Goal: Check status: Check status

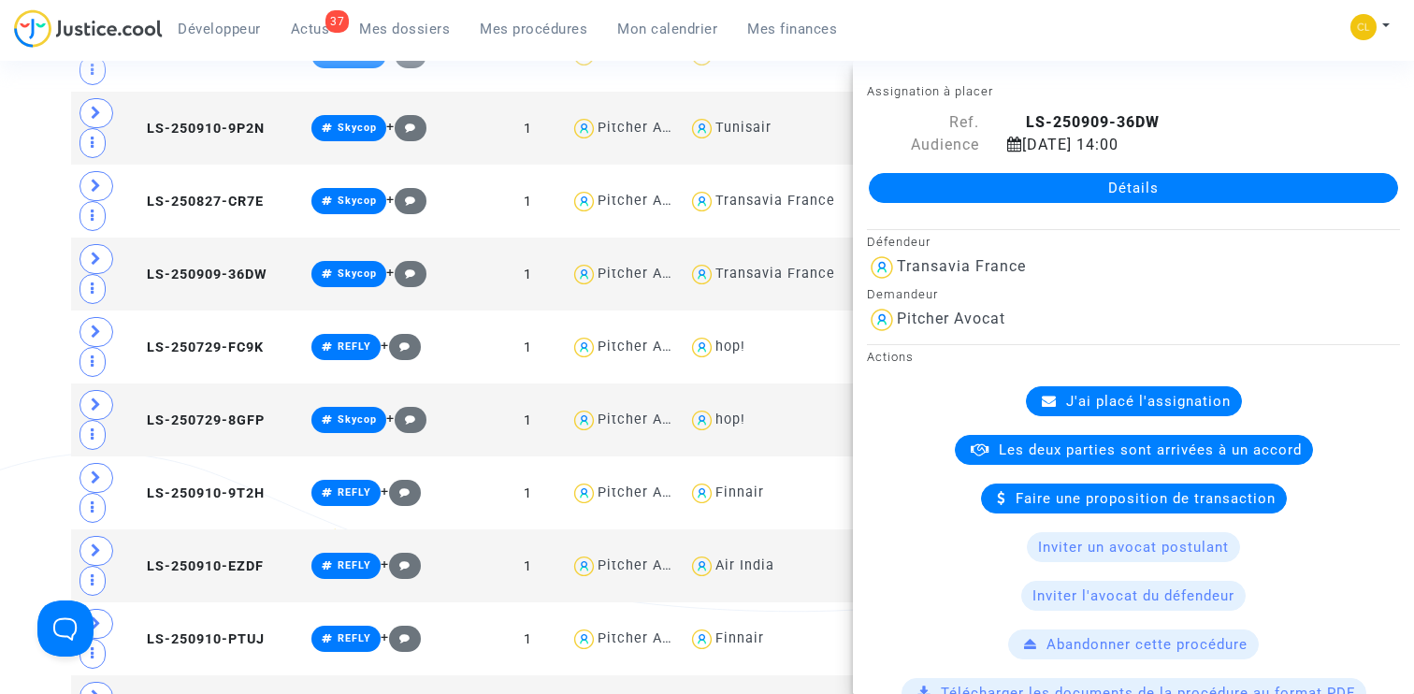
scroll to position [1058, 0]
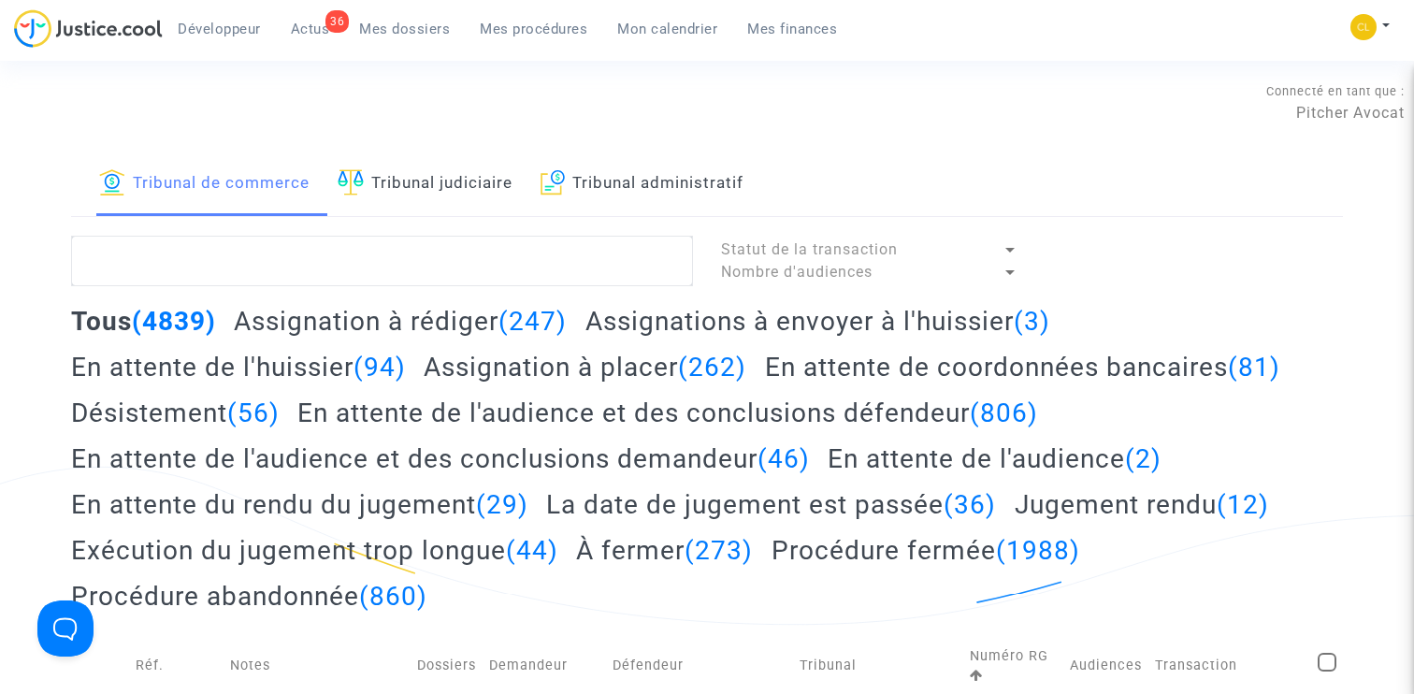
click at [562, 368] on h2 "Assignation à placer (262)" at bounding box center [585, 367] width 323 height 33
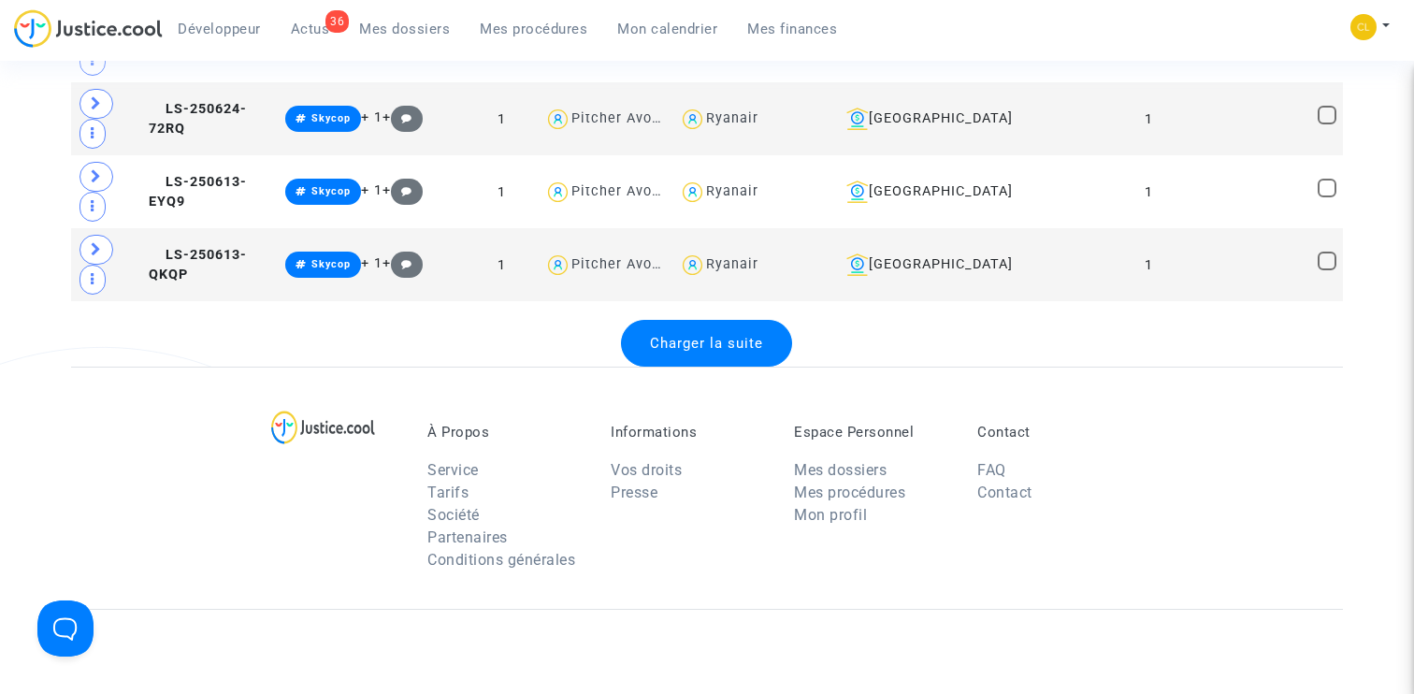
scroll to position [3907, 0]
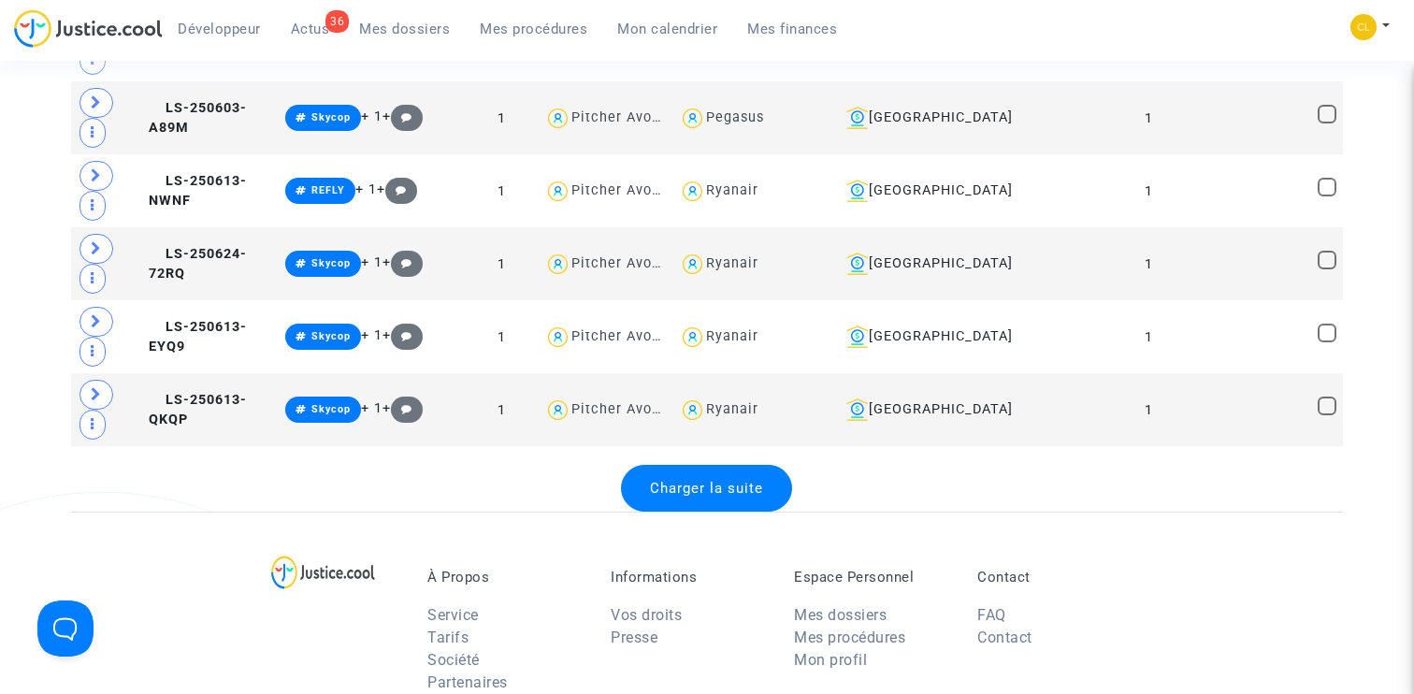
click at [741, 469] on div "Charger la suite" at bounding box center [706, 488] width 171 height 47
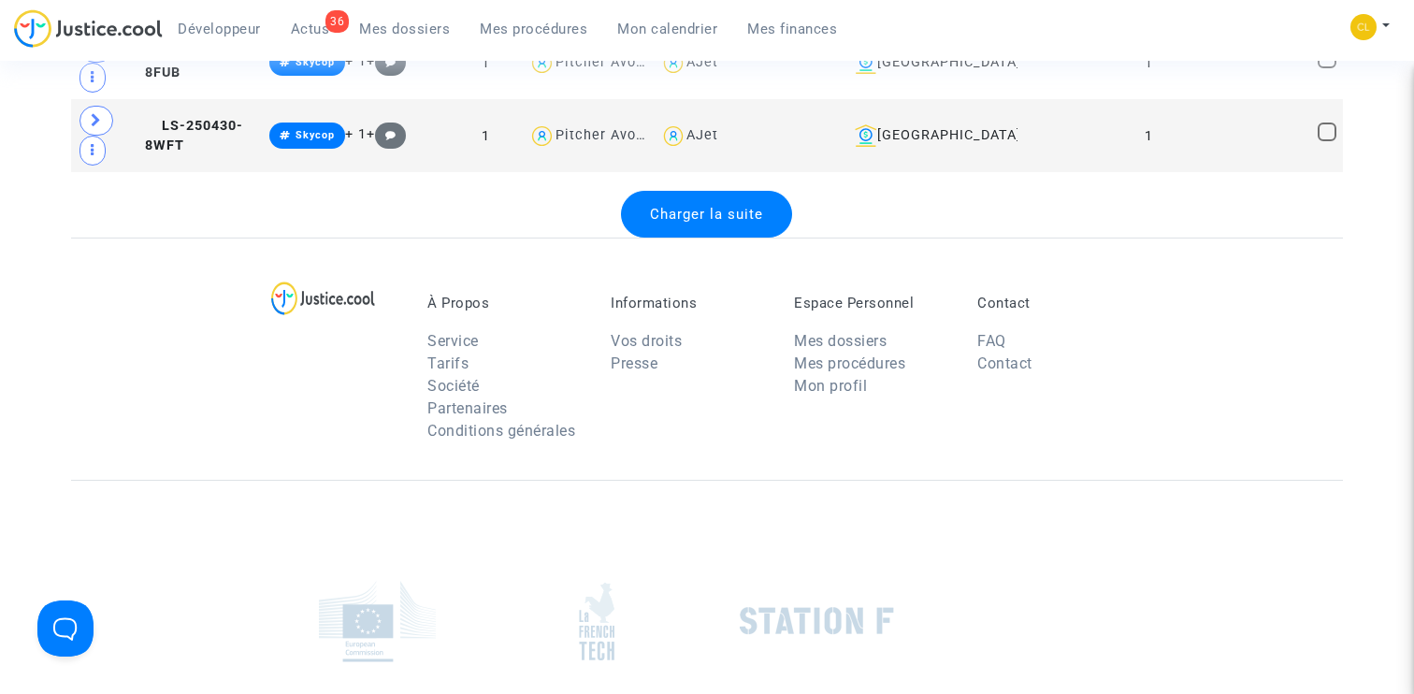
scroll to position [7731, 0]
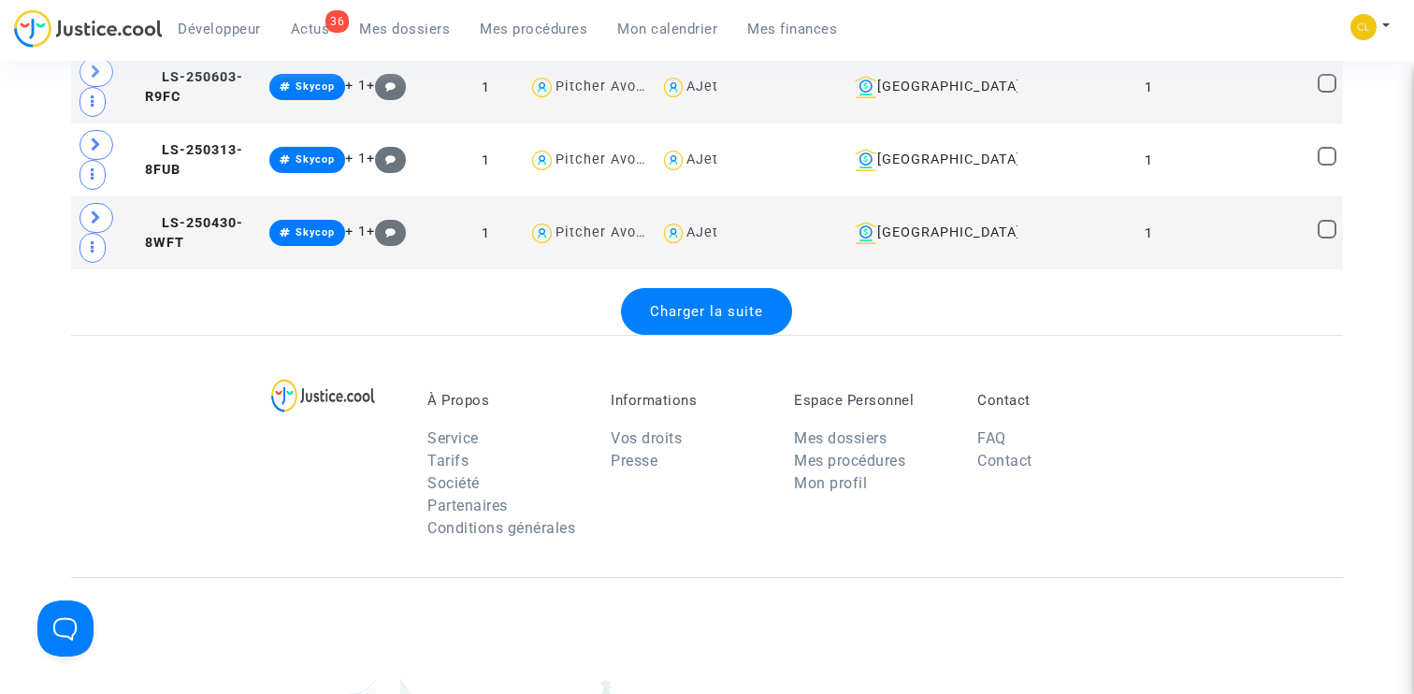
click at [717, 299] on div "Charger la suite" at bounding box center [706, 311] width 171 height 47
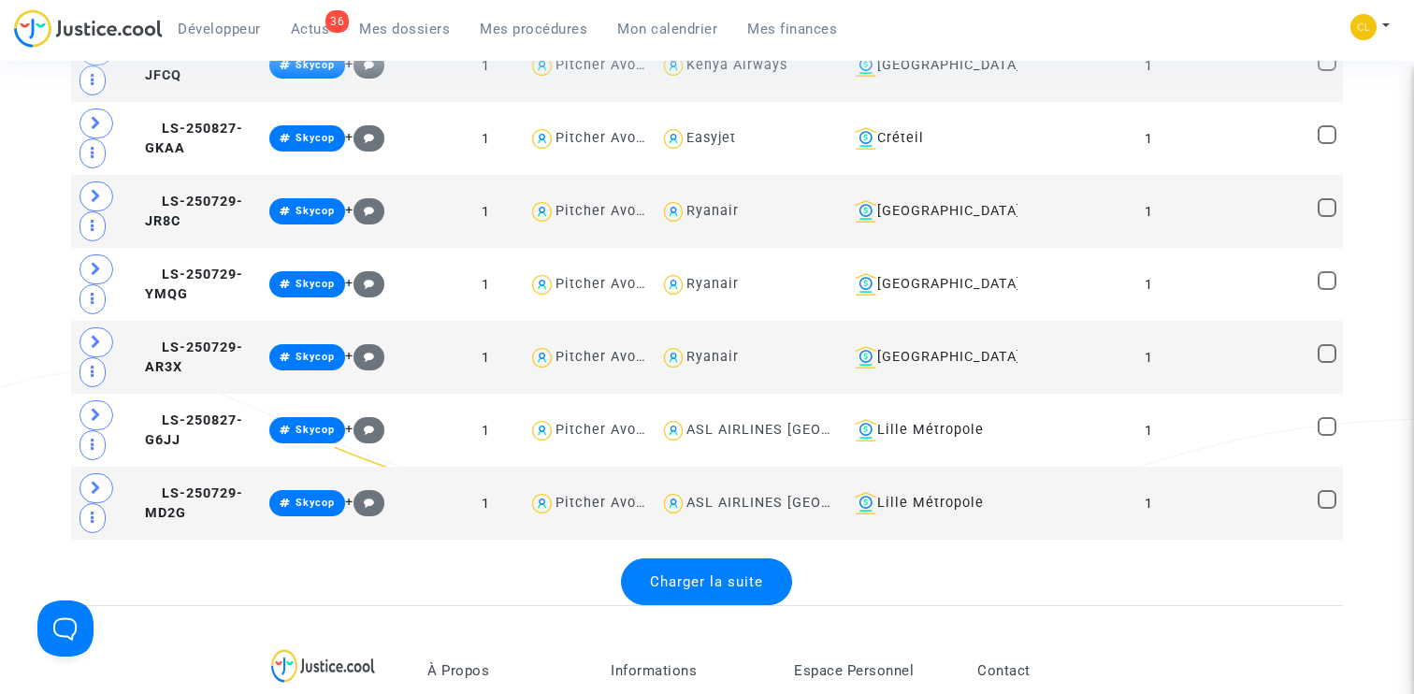
scroll to position [11241, 0]
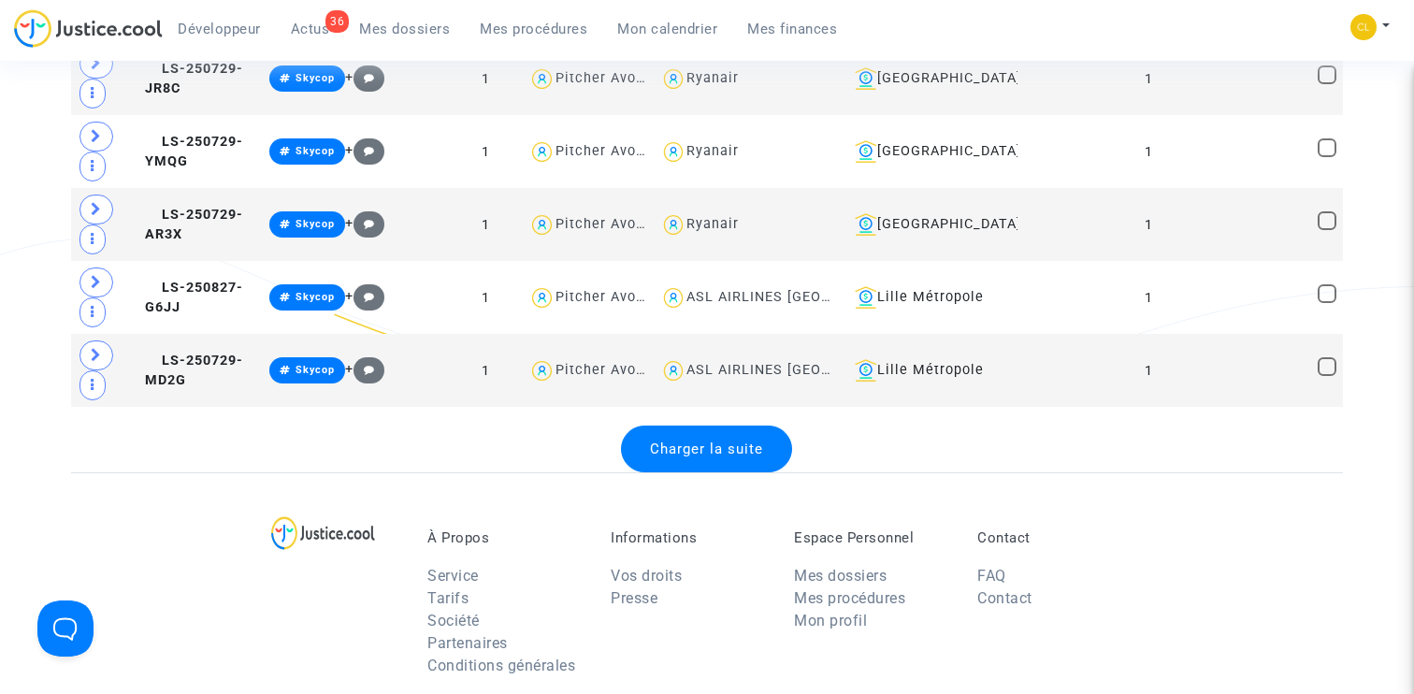
click at [696, 432] on div "Charger la suite" at bounding box center [706, 449] width 171 height 47
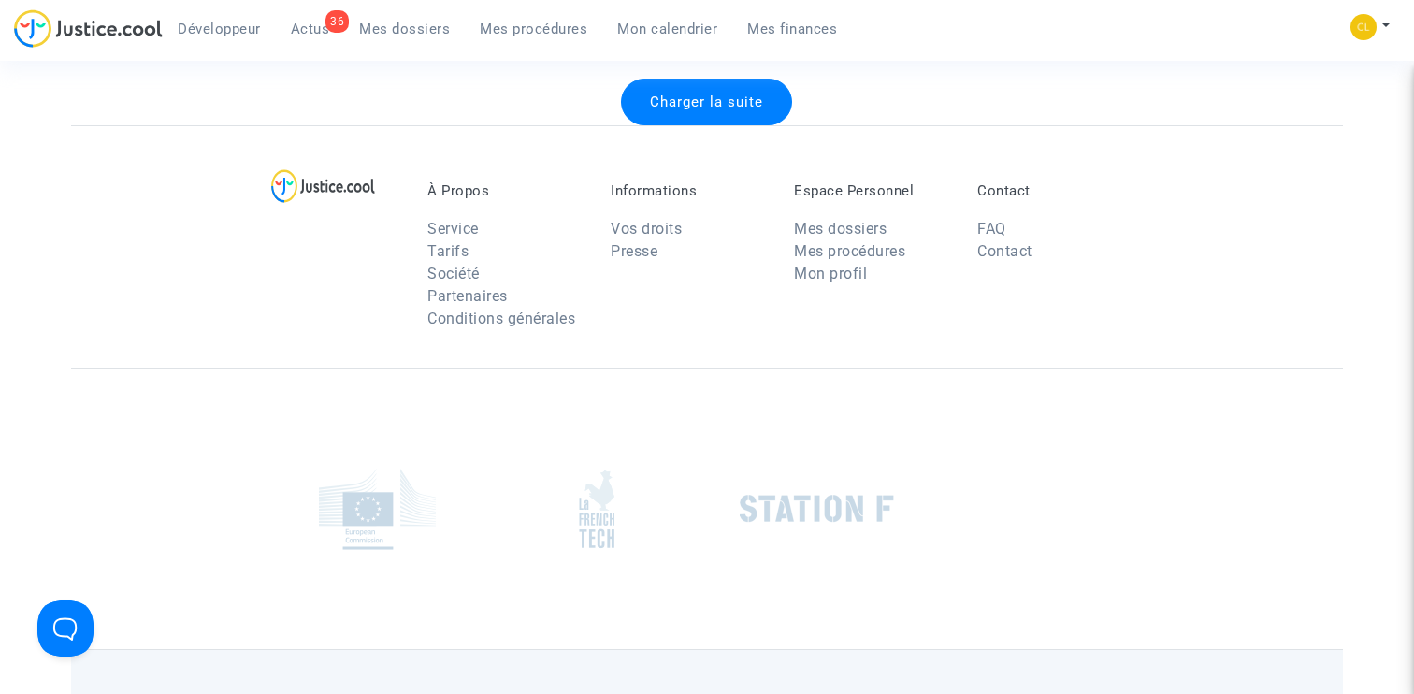
scroll to position [14978, 0]
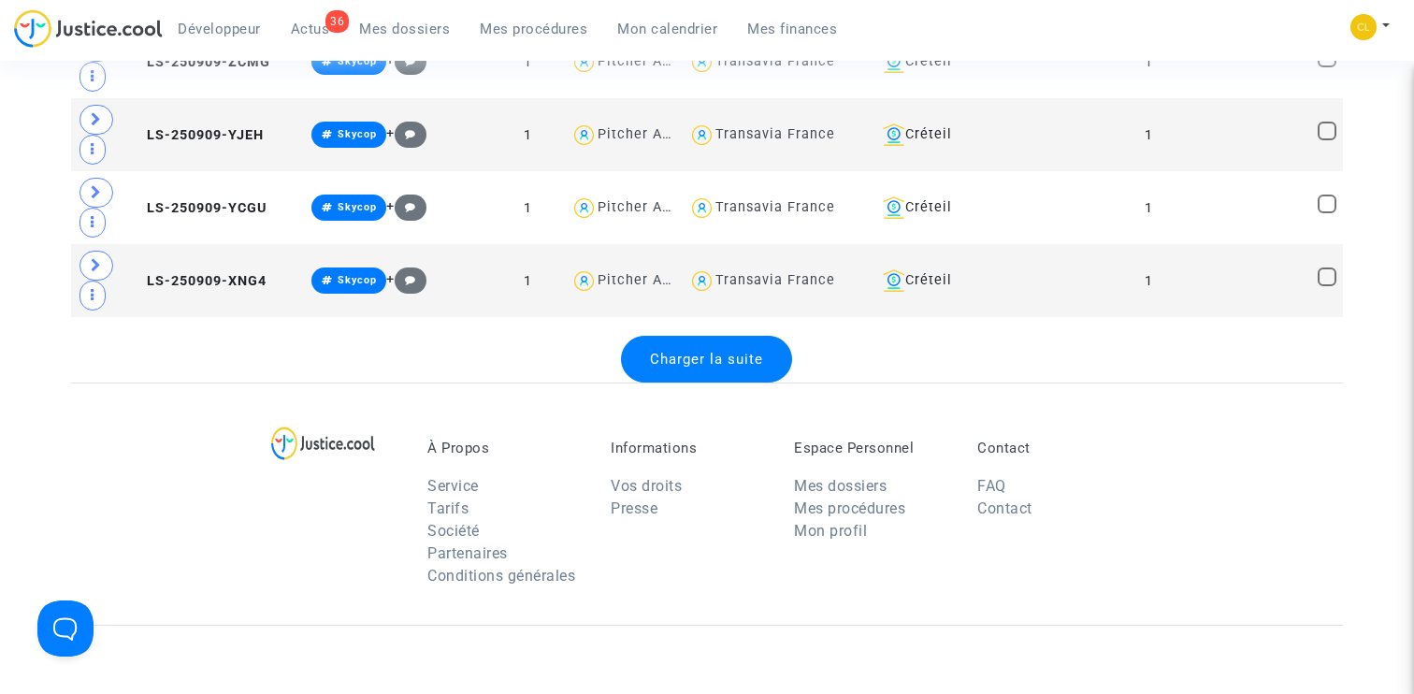
click at [709, 385] on div "À Propos Service Tarifs Société Partenaires Conditions générales Informations V…" at bounding box center [707, 503] width 1273 height 242
click at [709, 362] on span "Charger la suite" at bounding box center [706, 359] width 113 height 17
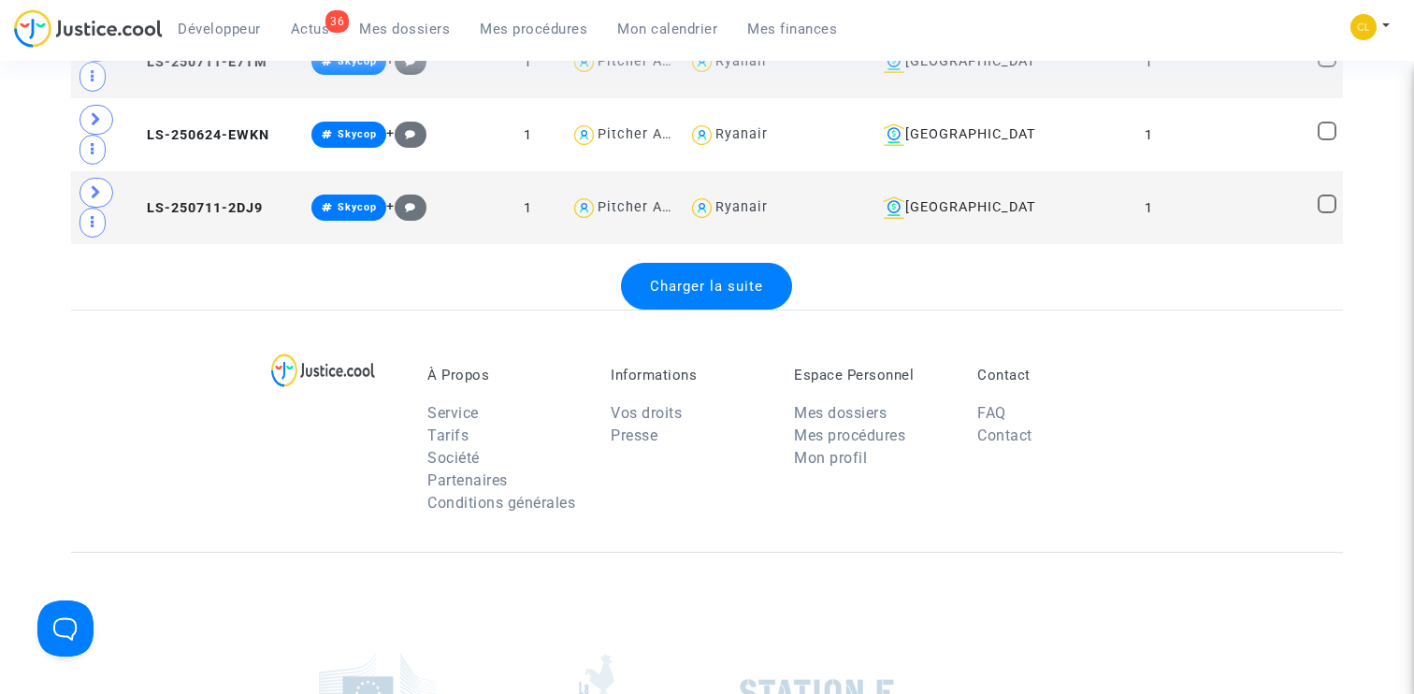
scroll to position [18647, 0]
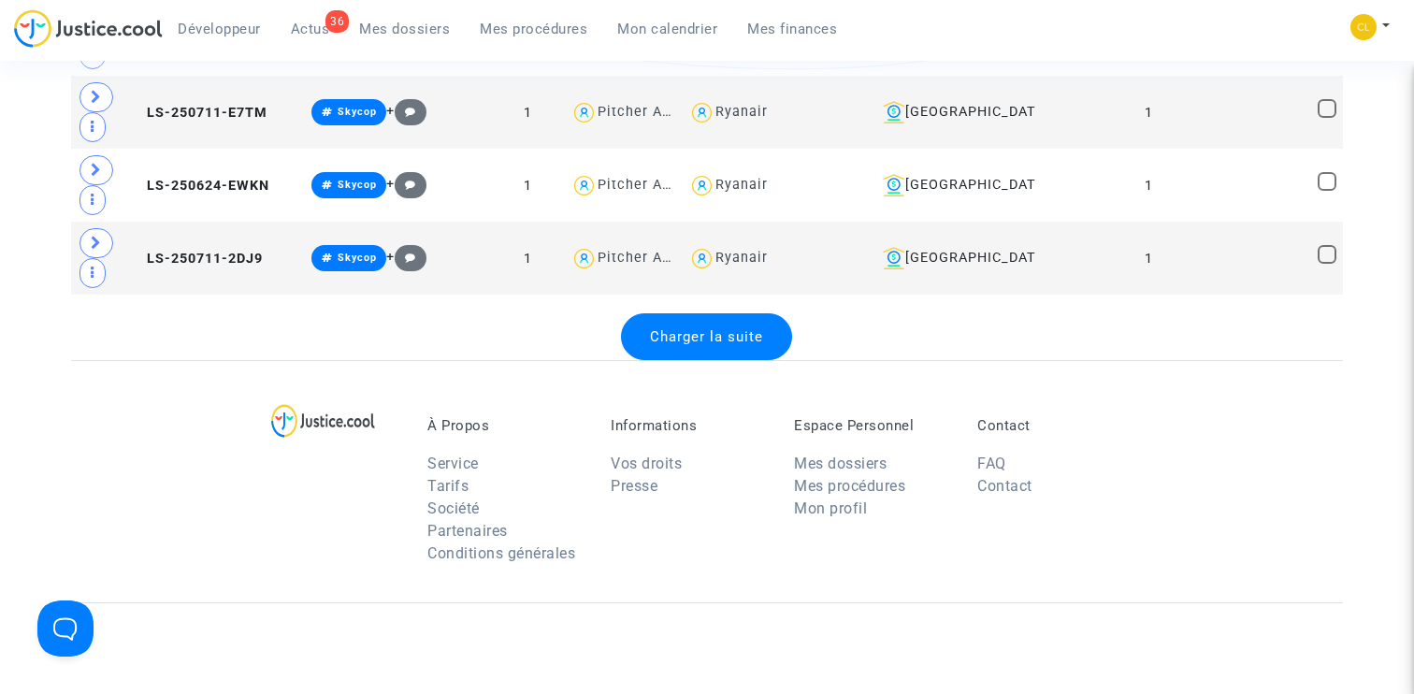
click at [712, 339] on span "Charger la suite" at bounding box center [706, 336] width 113 height 17
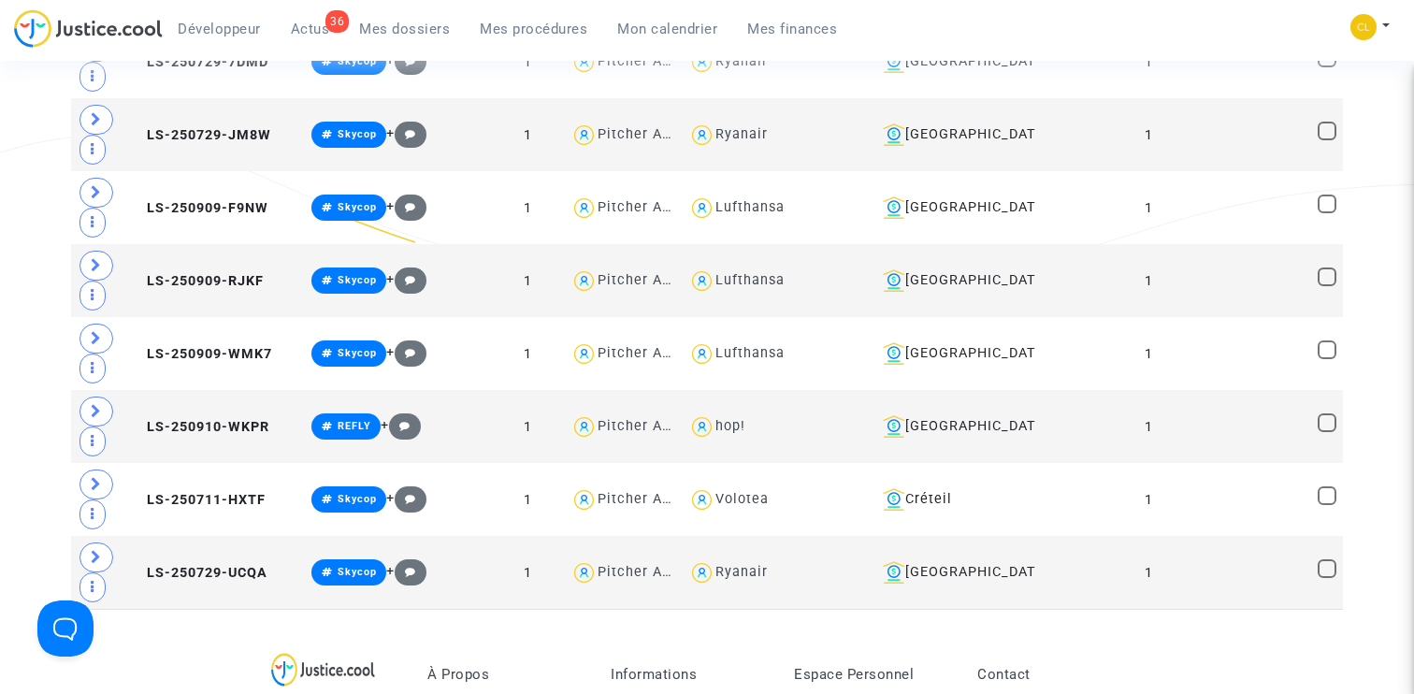
scroll to position [19200, 0]
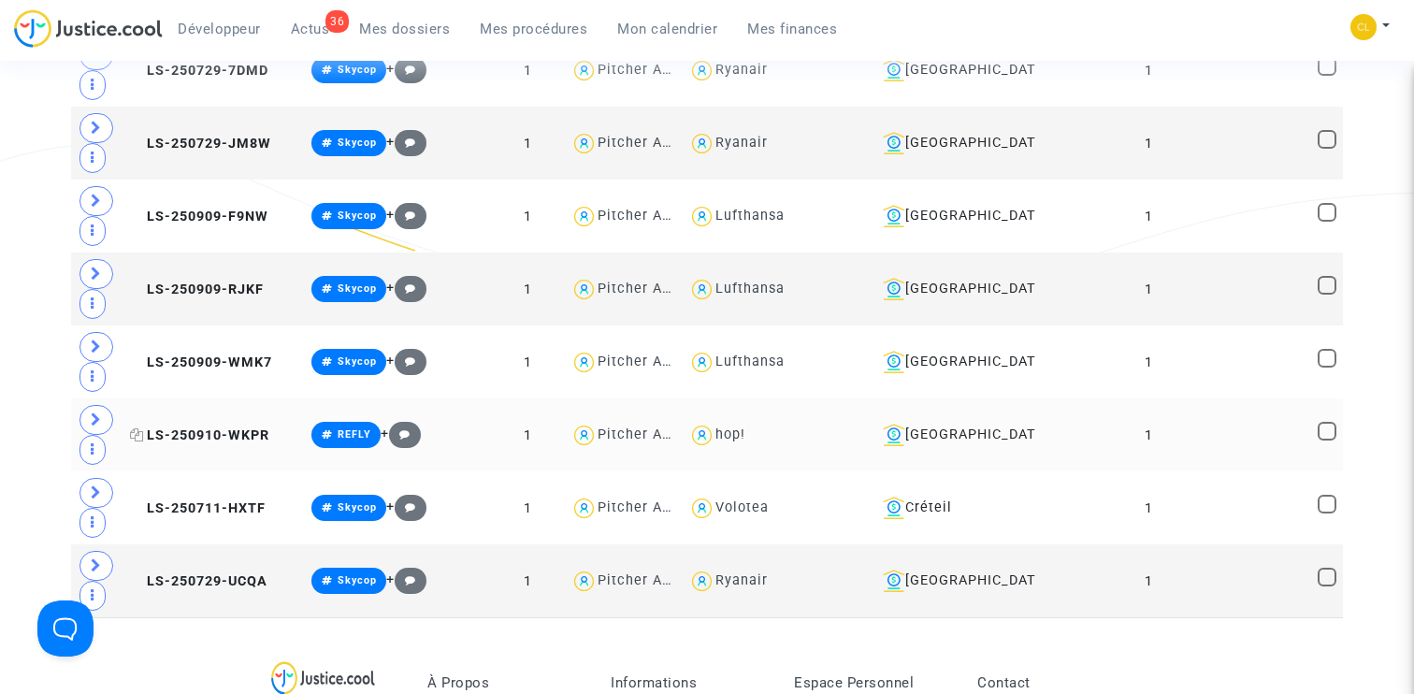
click at [194, 427] on span "LS-250910-WKPR" at bounding box center [199, 435] width 139 height 16
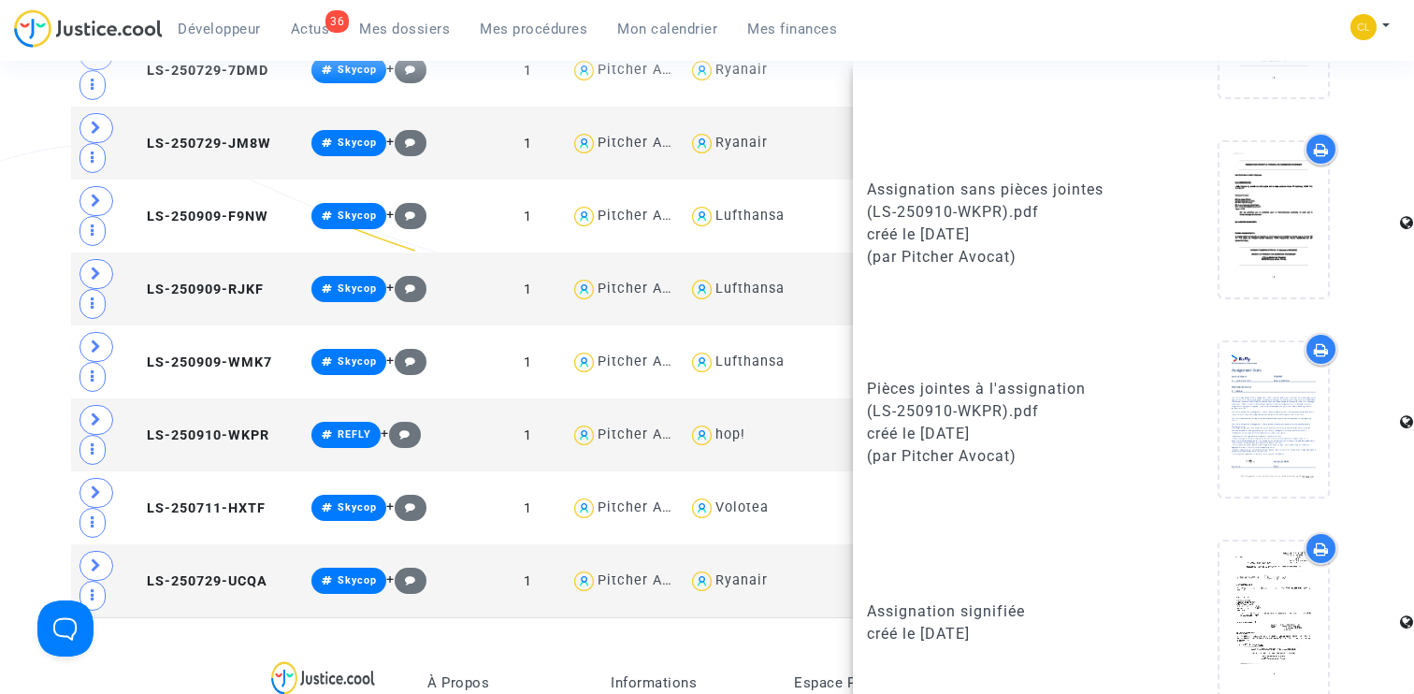
scroll to position [1058, 0]
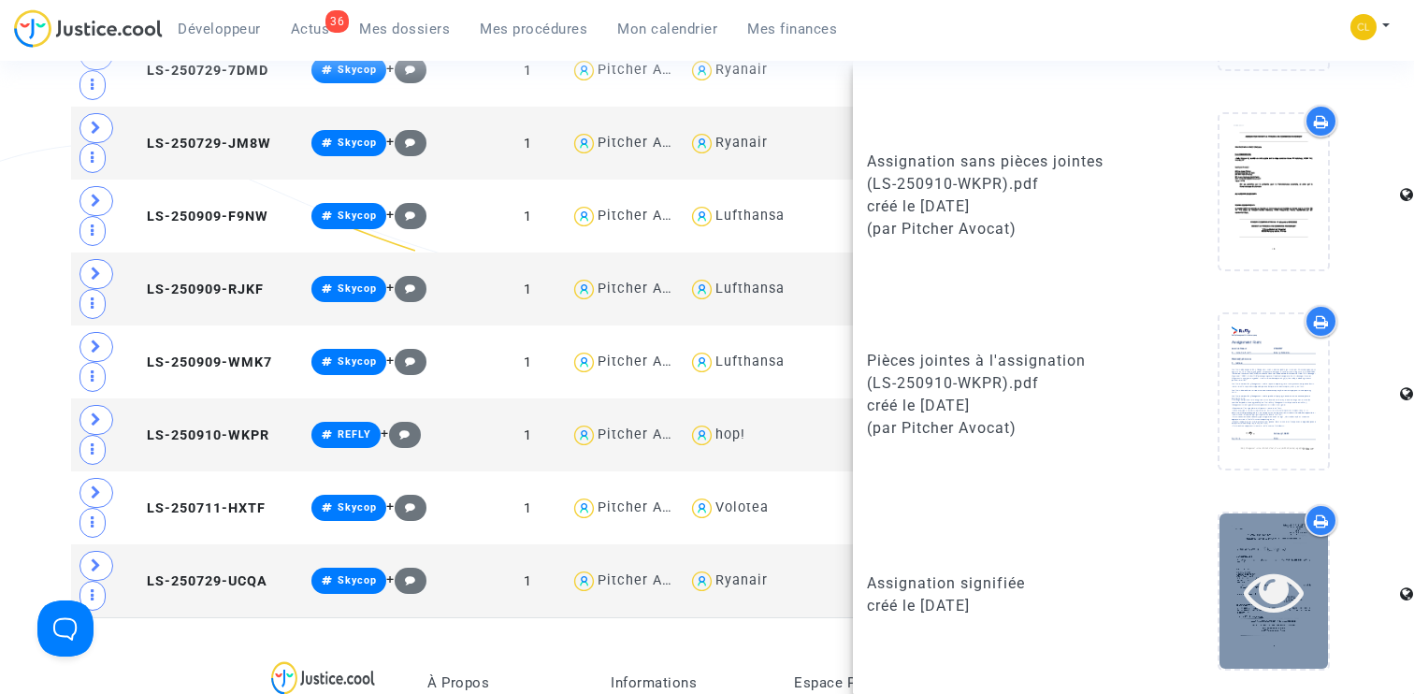
click at [1265, 598] on icon at bounding box center [1274, 591] width 61 height 60
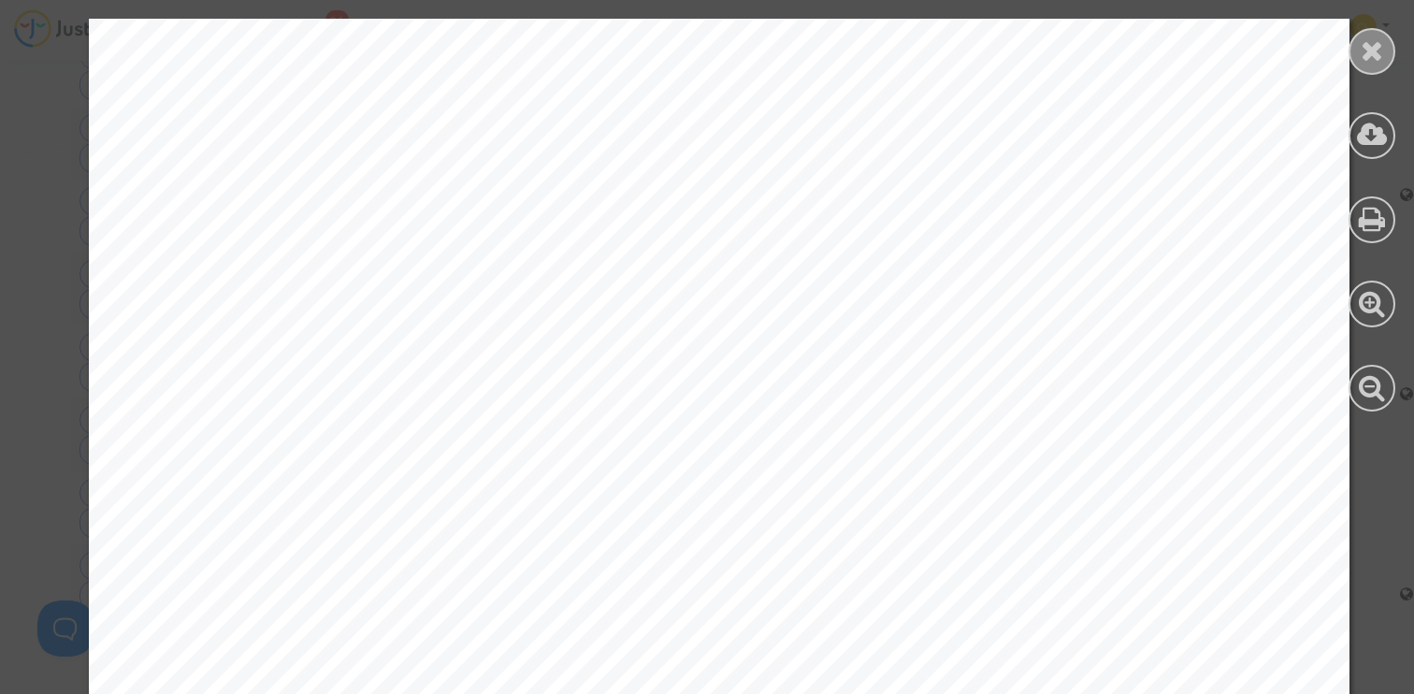
click at [1378, 47] on icon at bounding box center [1372, 50] width 23 height 28
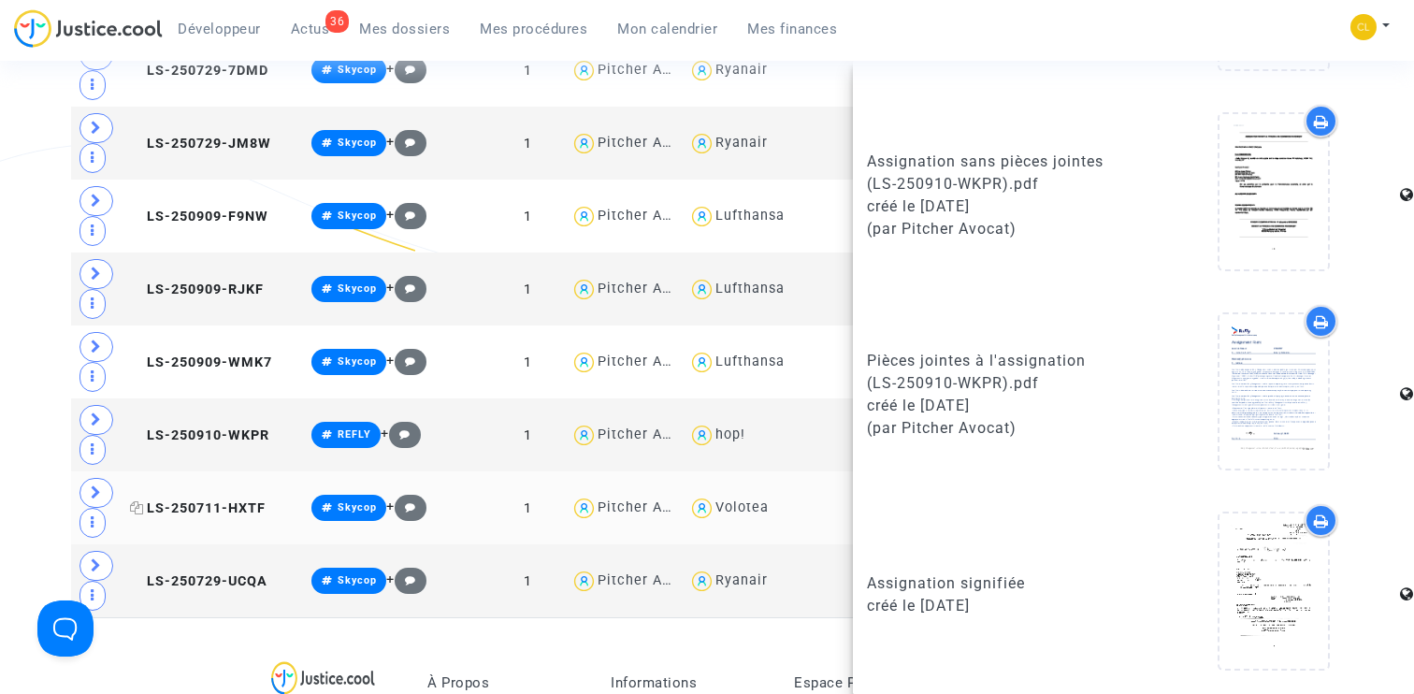
click at [211, 502] on span "LS-250711-HXTF" at bounding box center [198, 508] width 136 height 16
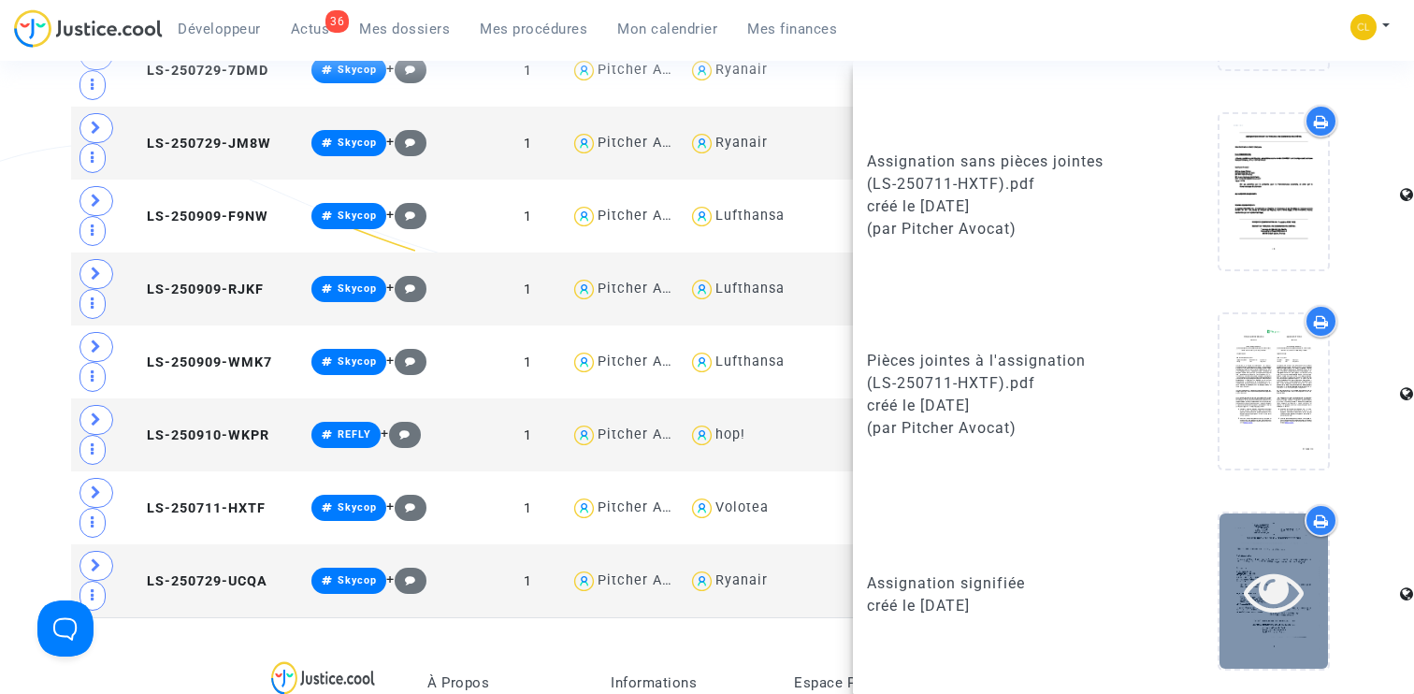
click at [1280, 575] on icon at bounding box center [1274, 591] width 61 height 60
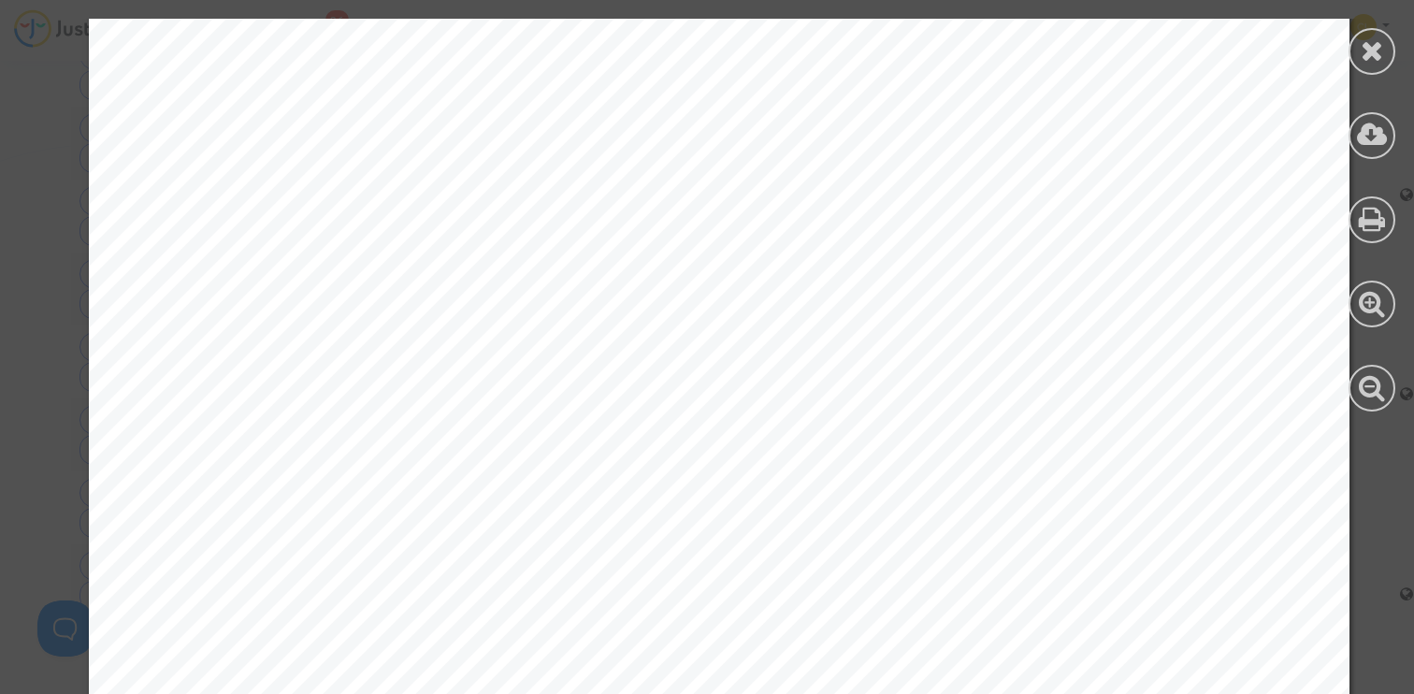
scroll to position [842, 0]
click at [1361, 35] on div at bounding box center [1372, 51] width 47 height 47
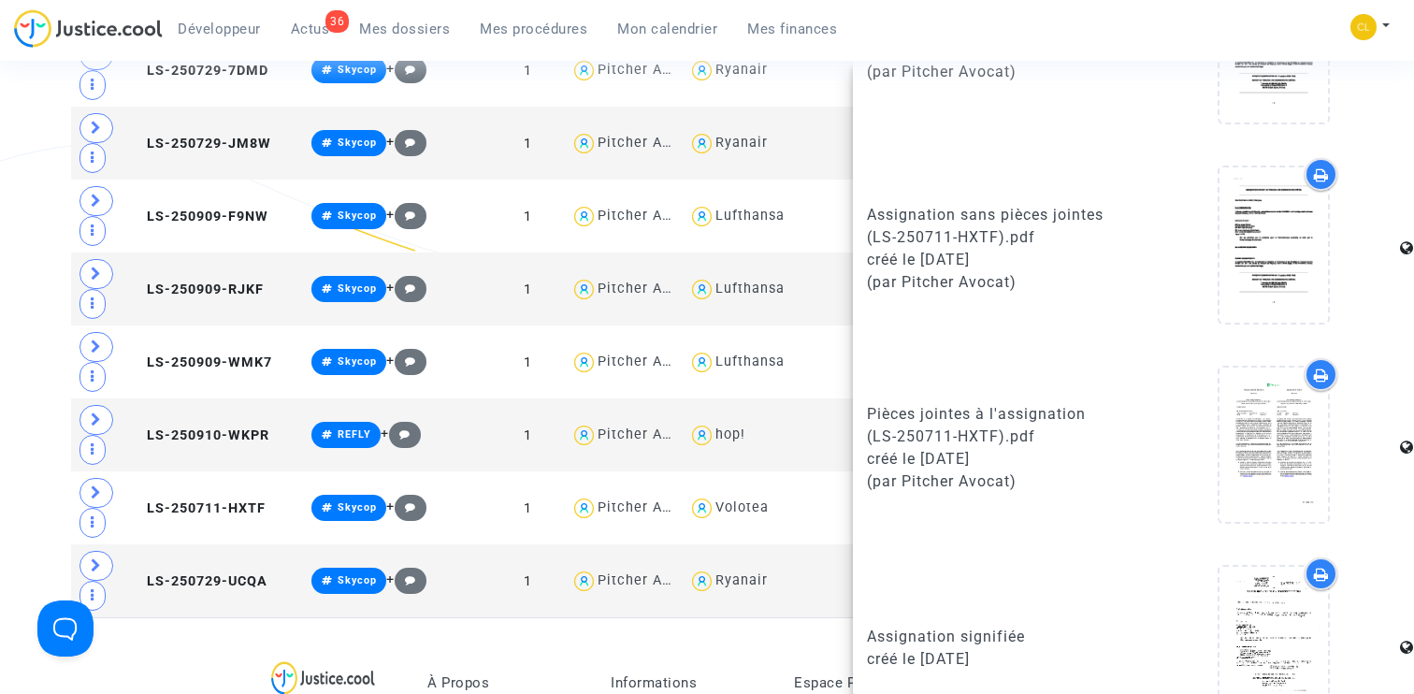
scroll to position [1058, 0]
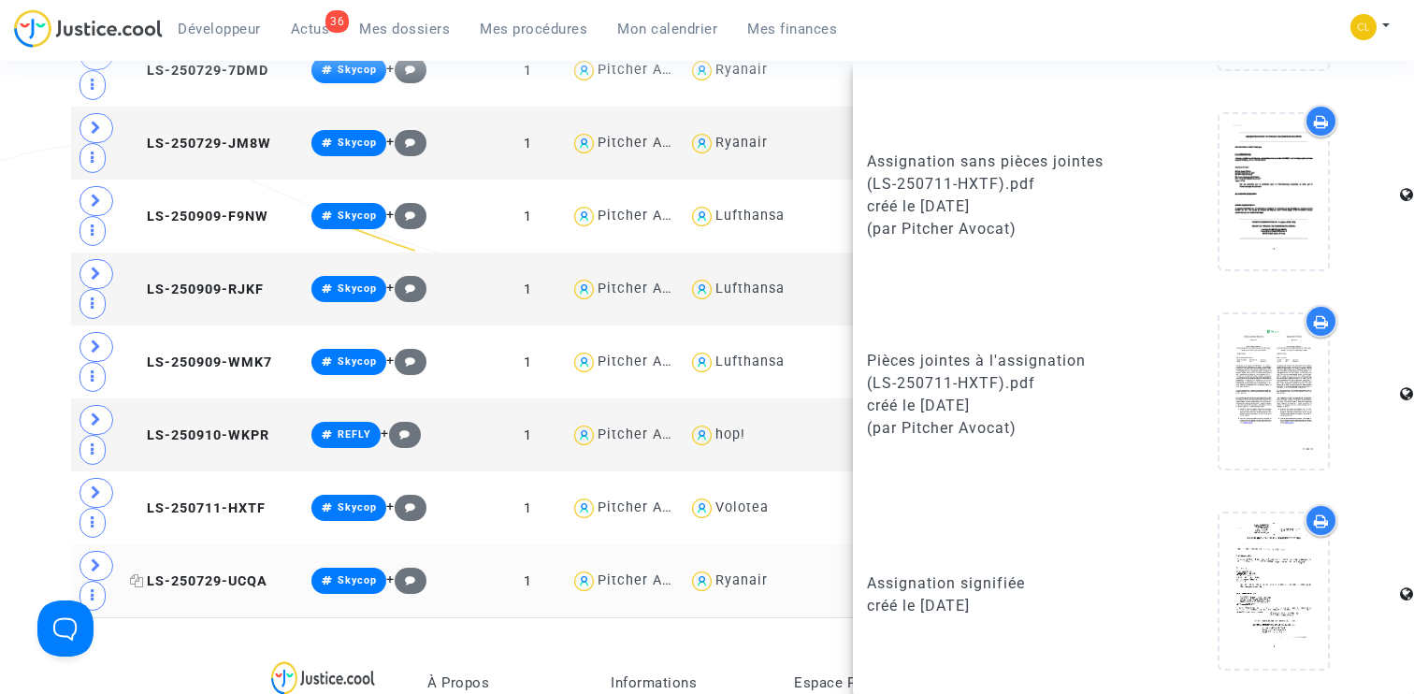
click at [209, 573] on span "LS-250729-UCQA" at bounding box center [198, 581] width 137 height 16
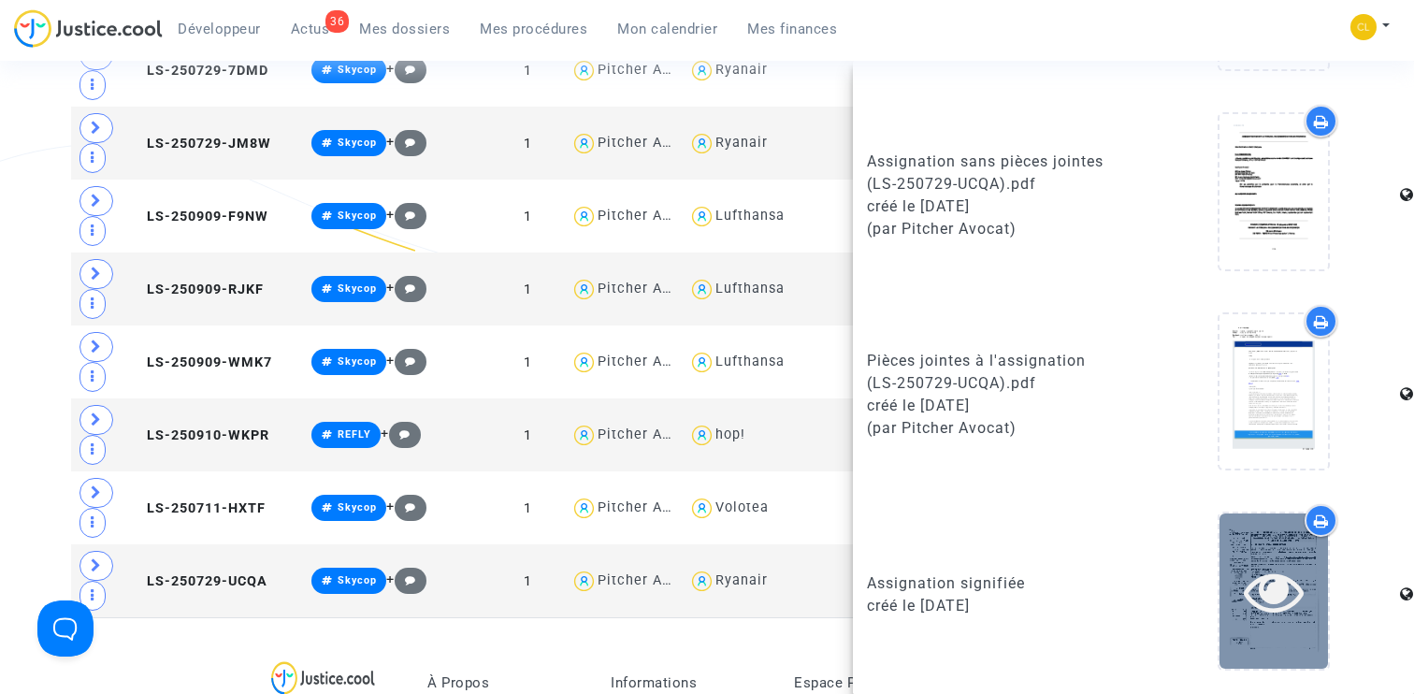
click at [1267, 572] on icon at bounding box center [1274, 591] width 61 height 60
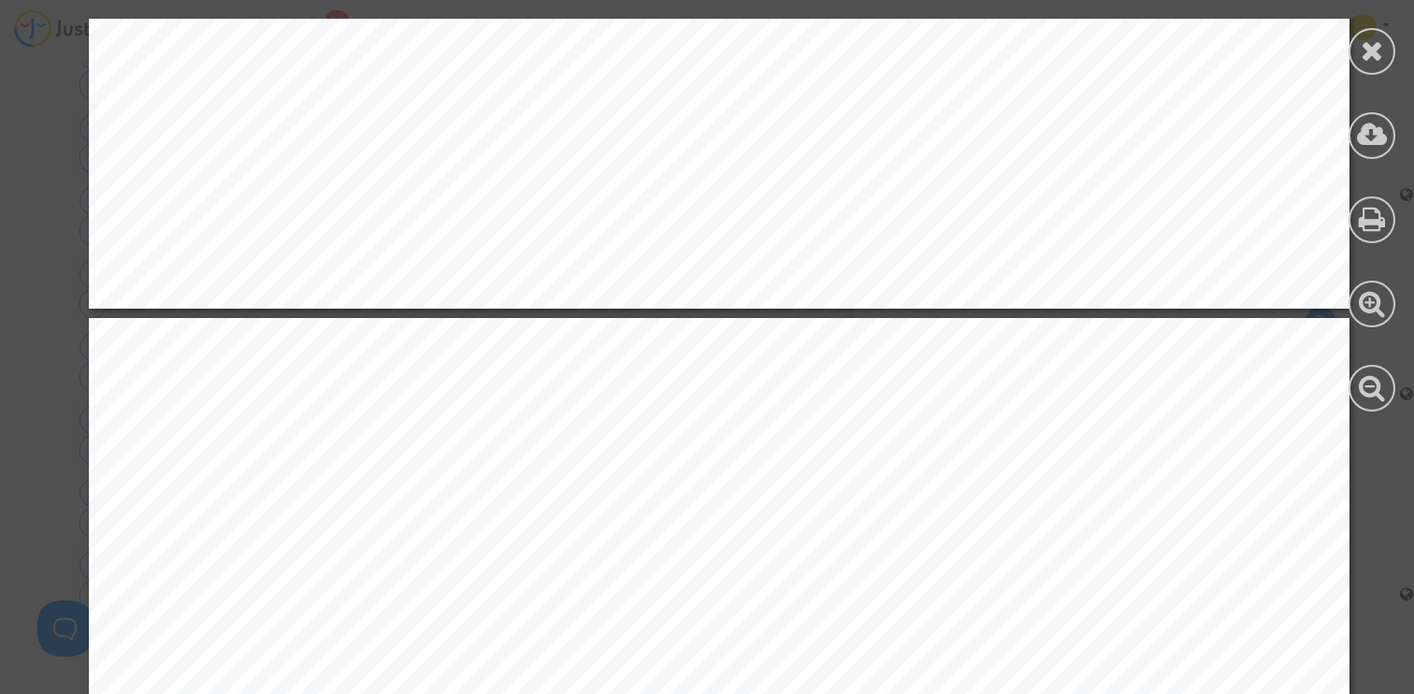
scroll to position [19921, 0]
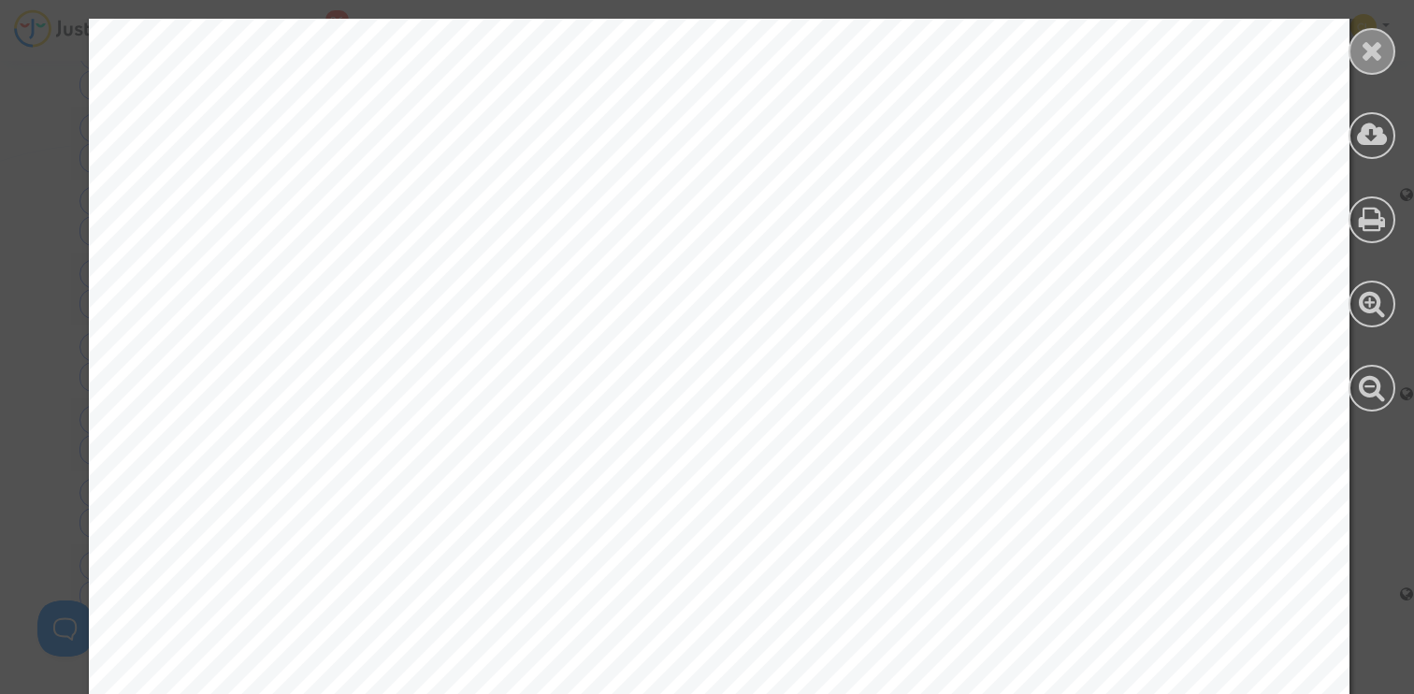
click at [1370, 54] on icon at bounding box center [1372, 50] width 23 height 28
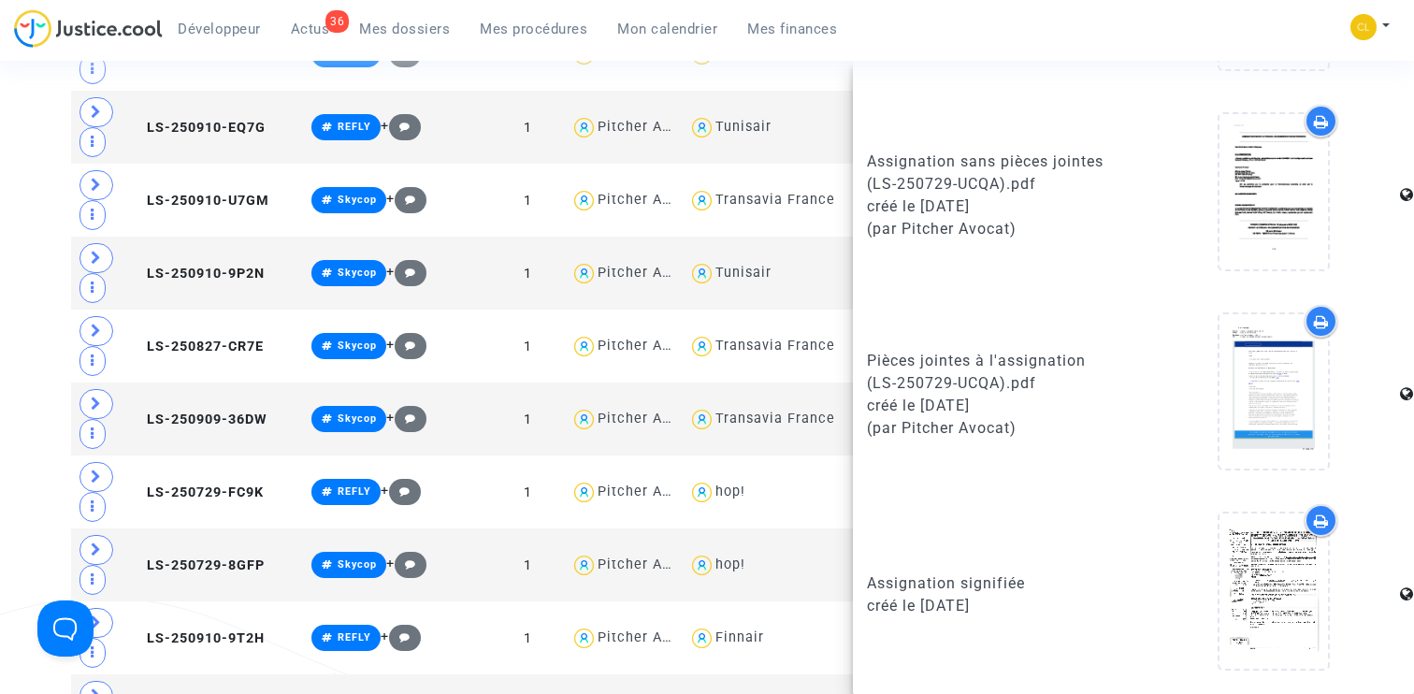
scroll to position [16647, 0]
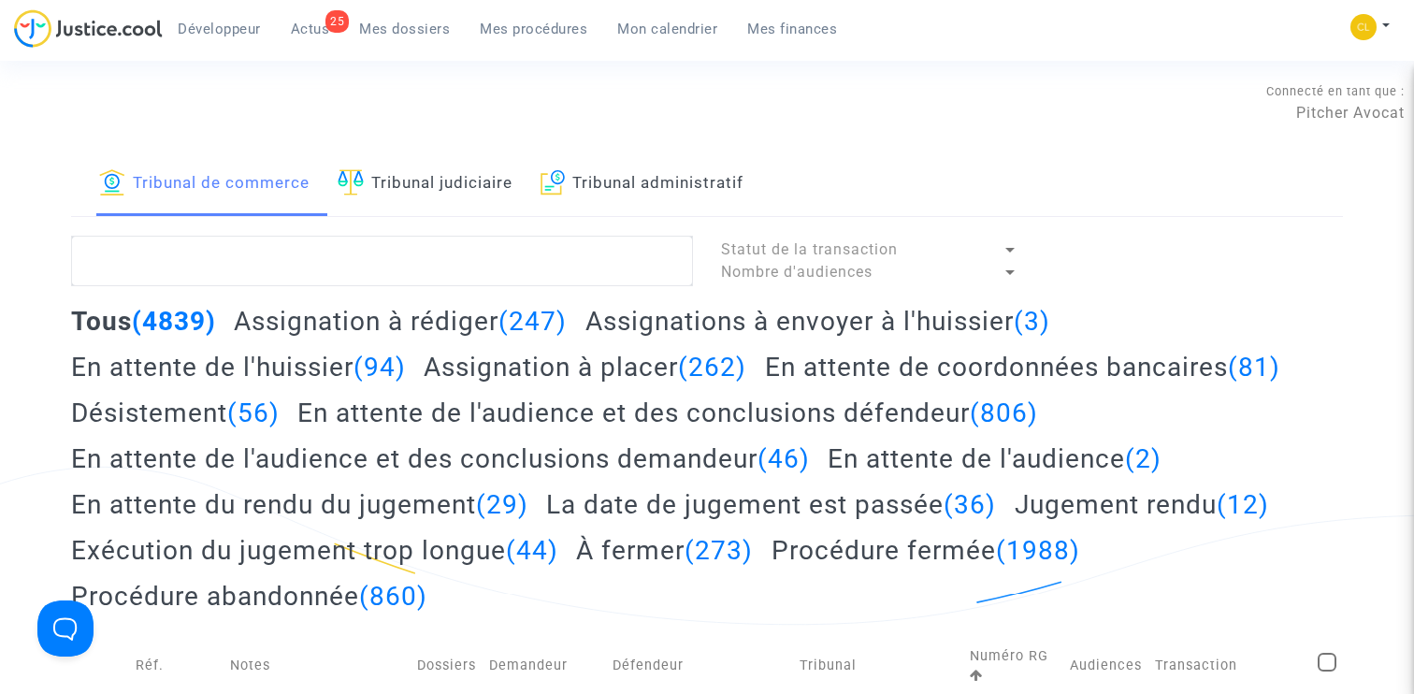
click at [521, 376] on h2 "Assignation à placer (262)" at bounding box center [585, 367] width 323 height 33
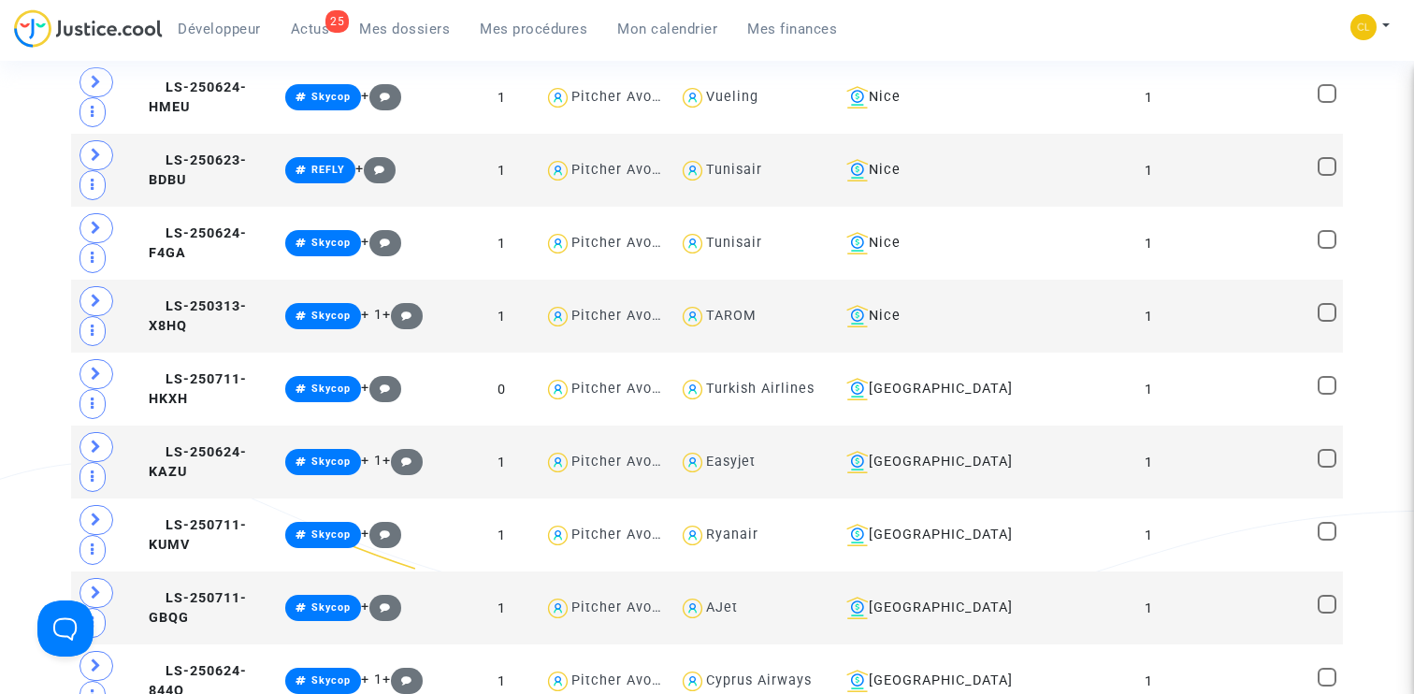
scroll to position [891, 0]
